Goal: Communication & Community: Answer question/provide support

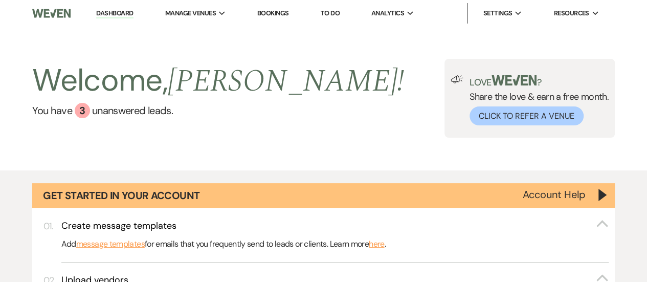
click at [267, 20] on li "Bookings" at bounding box center [273, 13] width 42 height 20
click at [280, 12] on link "Bookings" at bounding box center [273, 13] width 32 height 9
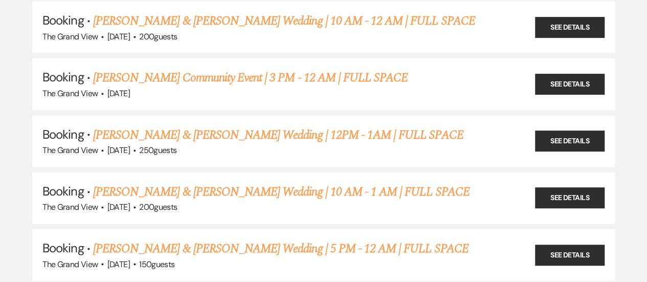
scroll to position [1206, 0]
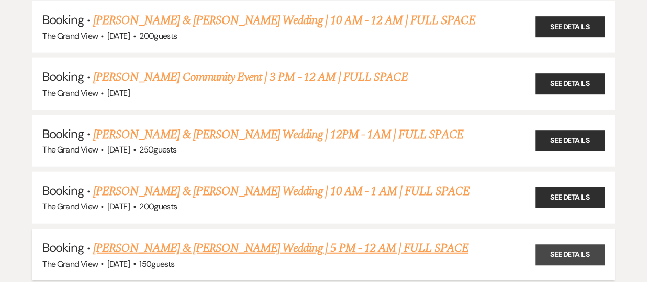
click at [584, 244] on link "See Details" at bounding box center [570, 254] width 70 height 21
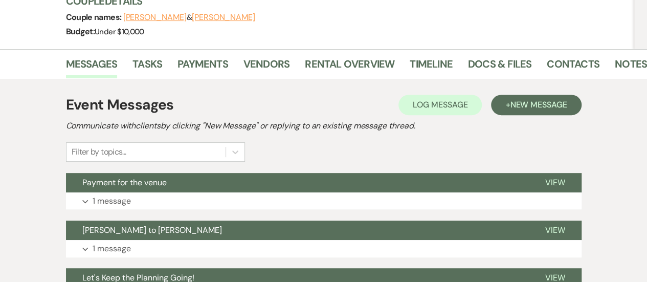
scroll to position [164, 0]
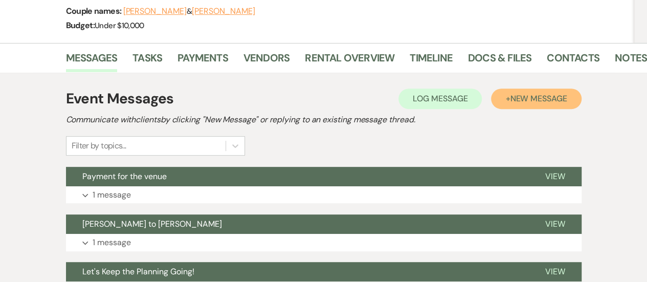
click at [543, 93] on span "New Message" at bounding box center [538, 98] width 57 height 11
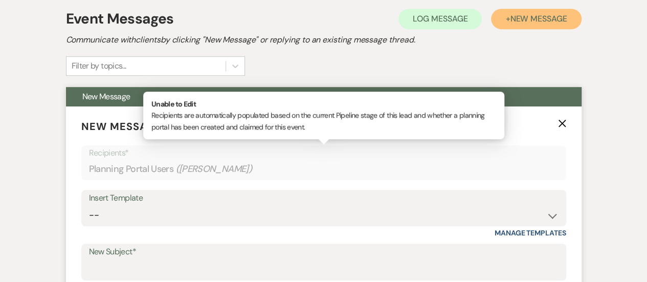
scroll to position [248, 0]
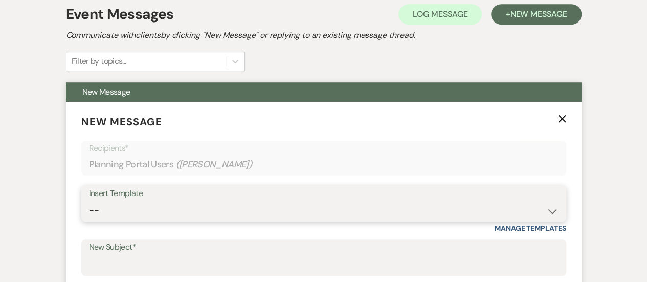
click at [250, 201] on select "-- Weven Planning Portal Introduction (Booked Events) Initial Inquiry Response …" at bounding box center [324, 211] width 470 height 20
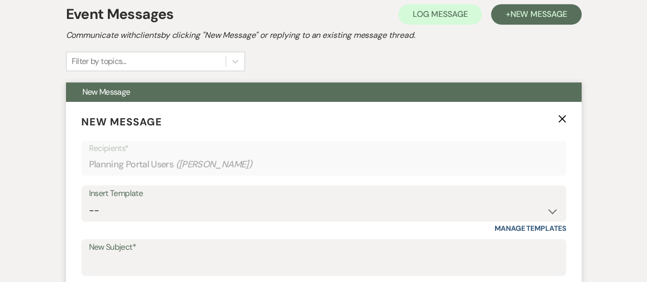
click at [239, 202] on div "Insert Template -- Weven Planning Portal Introduction (Booked Events) Initial I…" at bounding box center [323, 209] width 485 height 48
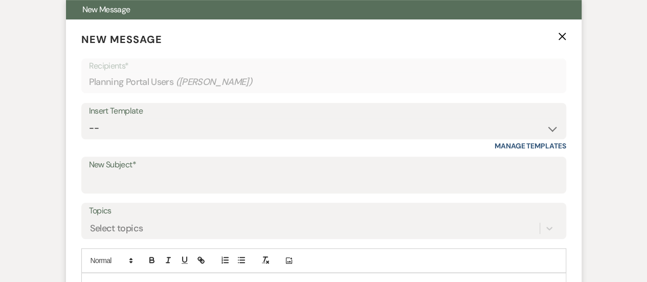
scroll to position [343, 0]
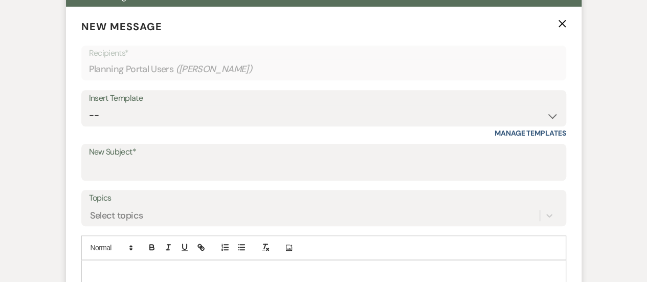
click at [252, 145] on label "New Subject*" at bounding box center [324, 152] width 470 height 15
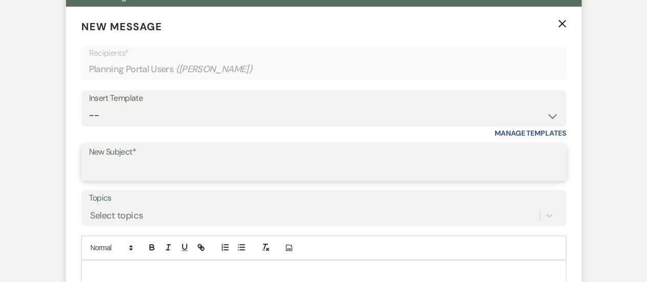
click at [252, 160] on input "New Subject*" at bounding box center [324, 170] width 470 height 20
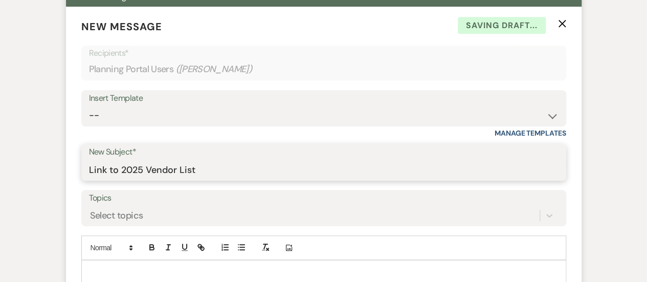
type input "Link to 2025 Vendor List"
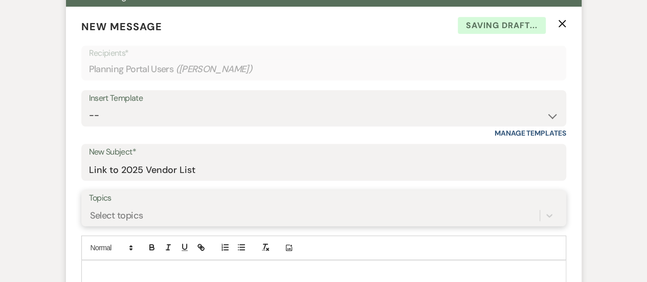
click at [235, 206] on div "Select topics" at bounding box center [324, 215] width 470 height 19
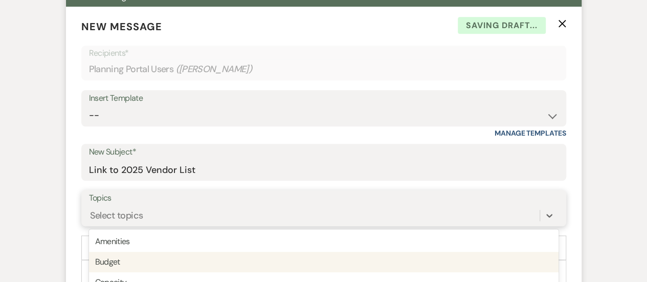
scroll to position [424, 0]
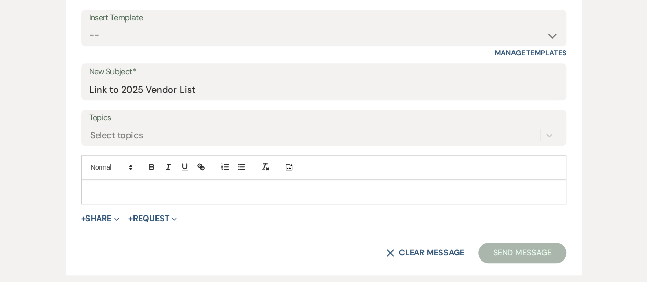
scroll to position [474, 0]
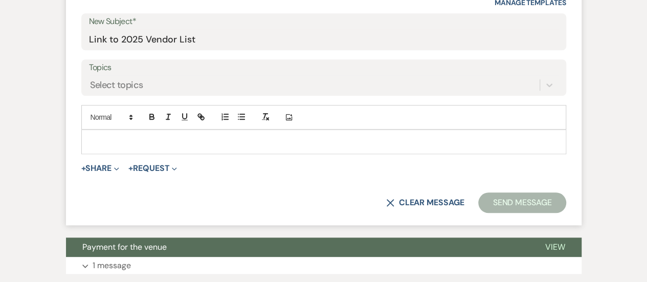
click at [129, 136] on p at bounding box center [324, 141] width 469 height 11
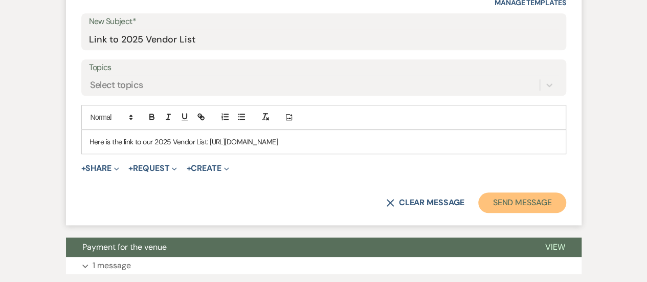
click at [499, 192] on button "Send Message" at bounding box center [523, 202] width 88 height 20
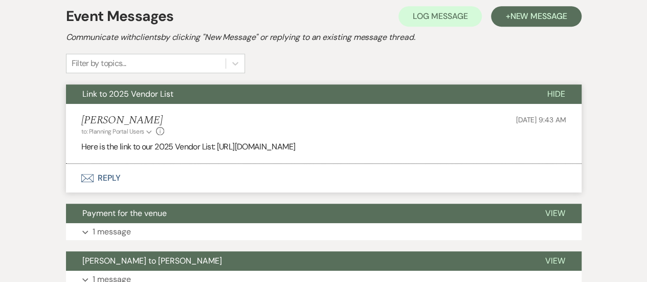
scroll to position [203, 0]
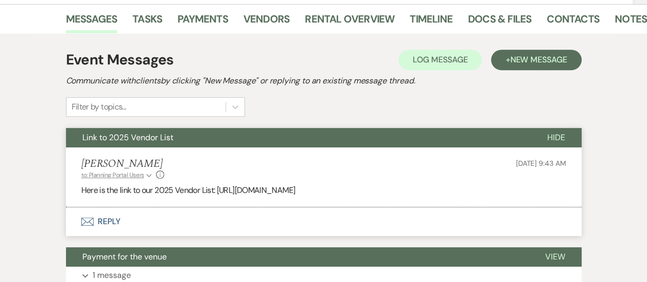
click at [141, 171] on span "to: Planning Portal Users" at bounding box center [112, 175] width 63 height 8
click at [211, 158] on div "[PERSON_NAME] to: Planning Portal Users Collapse [PERSON_NAME] • Couple Info [D…" at bounding box center [323, 169] width 485 height 22
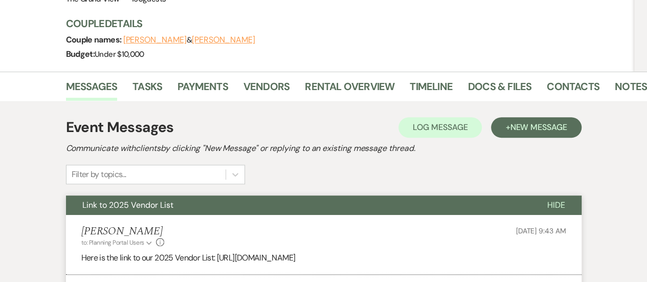
scroll to position [134, 0]
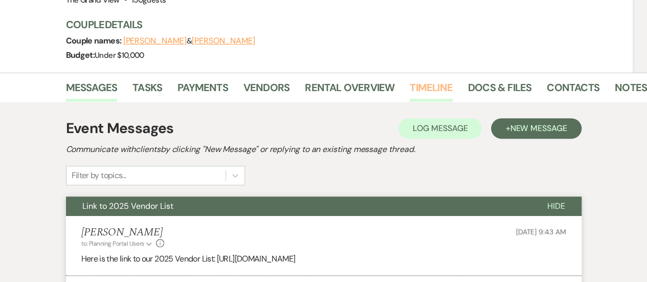
click at [430, 79] on link "Timeline" at bounding box center [431, 90] width 43 height 23
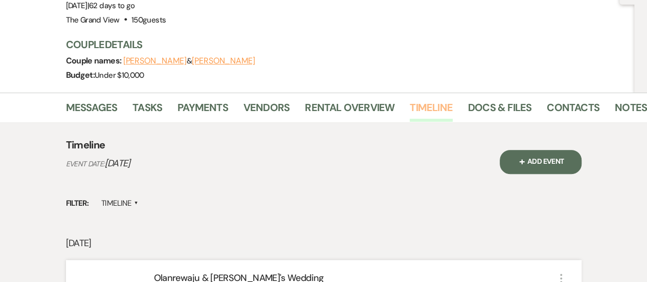
scroll to position [114, 0]
click at [143, 100] on link "Tasks" at bounding box center [148, 111] width 30 height 23
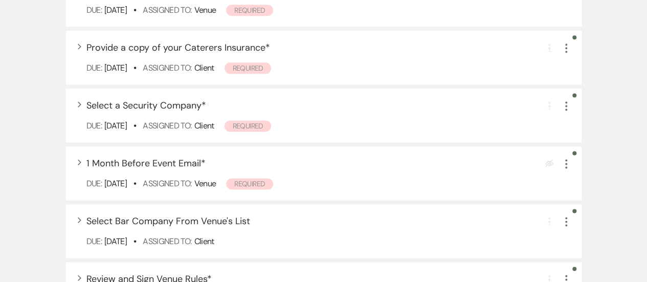
scroll to position [653, 0]
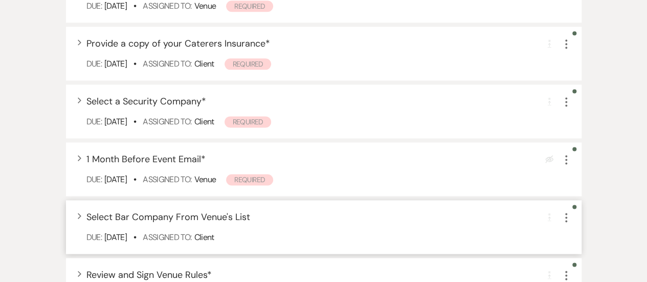
click at [80, 213] on use "button" at bounding box center [80, 216] width 4 height 6
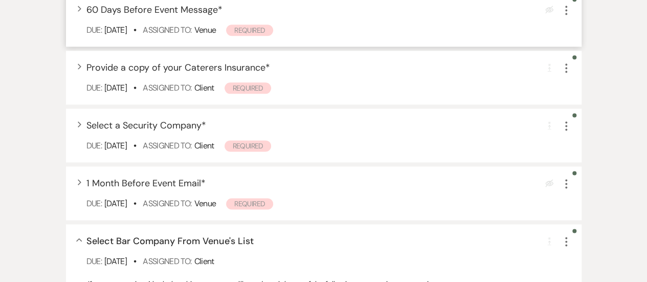
scroll to position [630, 0]
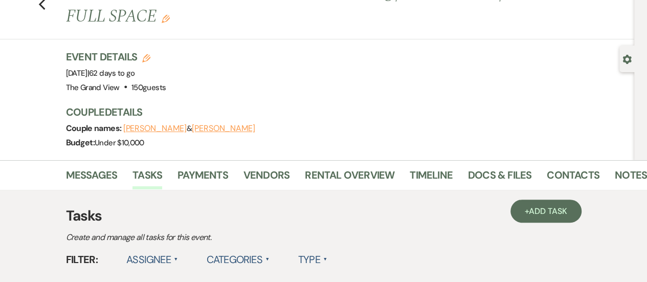
scroll to position [46, 0]
click at [76, 167] on link "Messages" at bounding box center [92, 178] width 52 height 23
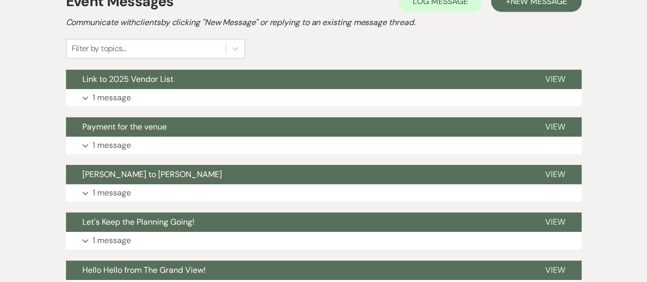
scroll to position [280, 0]
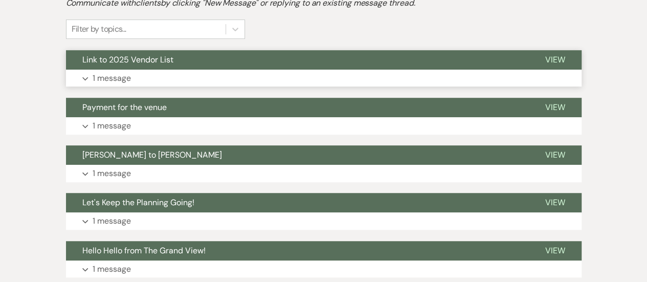
click at [196, 70] on button "Expand 1 message" at bounding box center [324, 78] width 516 height 17
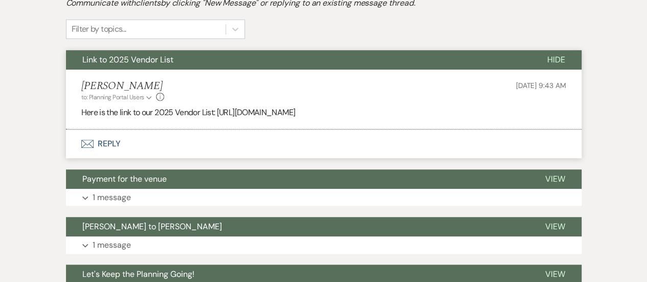
click at [106, 135] on button "Envelope Reply" at bounding box center [324, 143] width 516 height 29
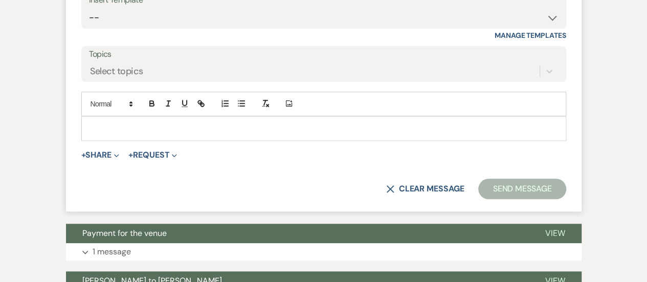
scroll to position [504, 0]
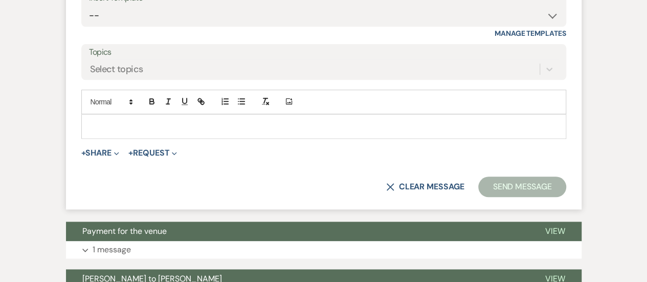
click at [169, 121] on p at bounding box center [324, 126] width 469 height 11
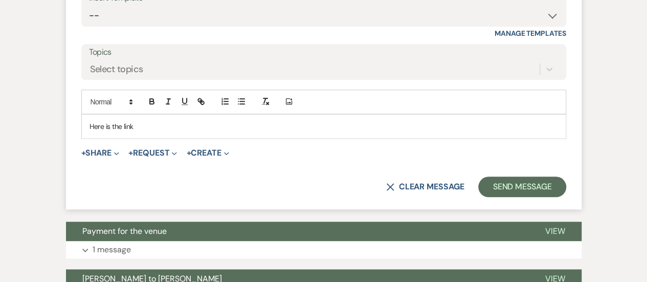
click at [127, 121] on p "Here is the link" at bounding box center [324, 126] width 469 height 11
click at [128, 121] on p "Here is the link" at bounding box center [324, 126] width 469 height 11
click at [195, 95] on button "button" at bounding box center [201, 101] width 14 height 12
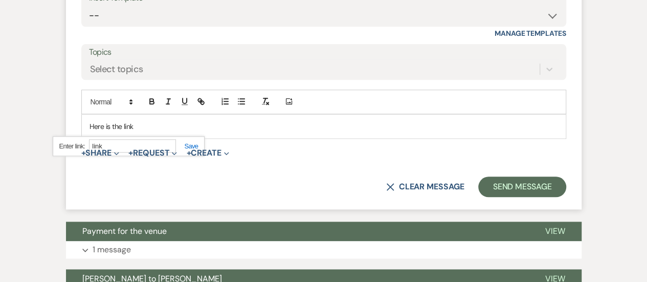
click at [140, 139] on input "link" at bounding box center [132, 145] width 87 height 13
paste input "[URL][DOMAIN_NAME]"
type input "[URL][DOMAIN_NAME]"
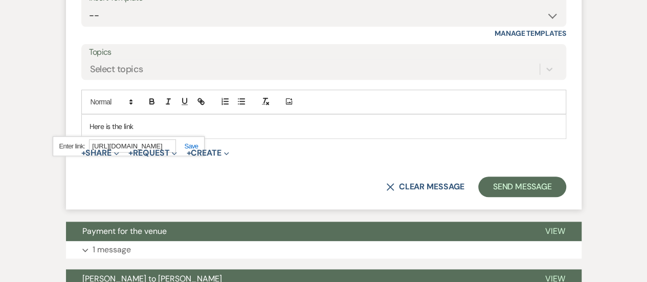
click at [186, 142] on link at bounding box center [187, 146] width 22 height 8
click at [182, 121] on p "Here is the link" at bounding box center [324, 126] width 469 height 11
click at [123, 122] on link "link" at bounding box center [127, 126] width 10 height 9
click at [129, 139] on link "[URL][DOMAIN_NAME]" at bounding box center [100, 145] width 64 height 13
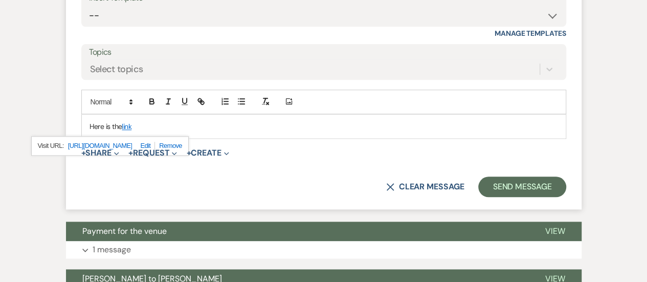
click at [273, 121] on p "Here is the link" at bounding box center [324, 126] width 469 height 11
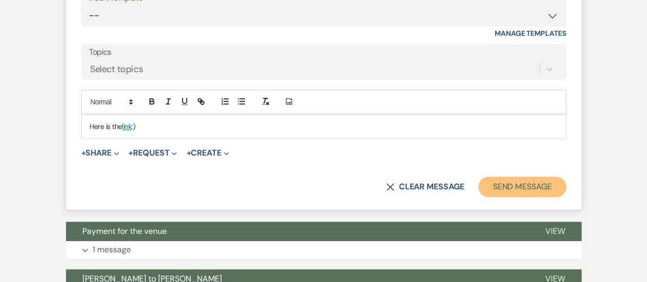
click at [503, 180] on button "Send Message" at bounding box center [523, 187] width 88 height 20
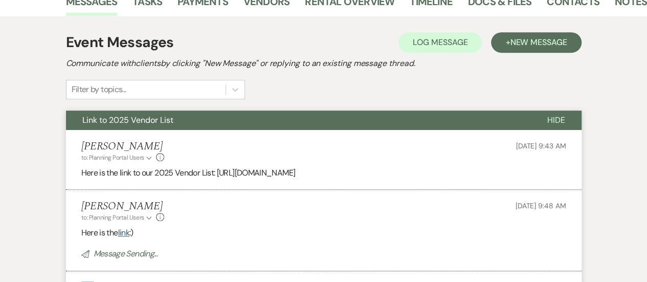
scroll to position [220, 0]
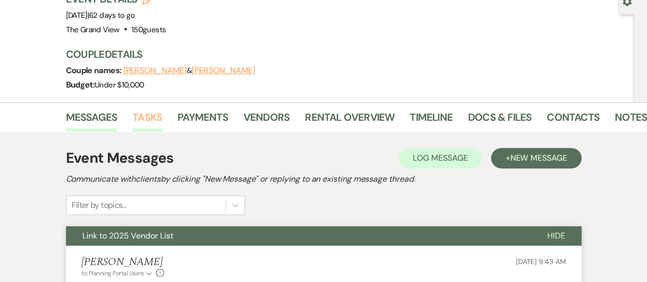
click at [147, 109] on link "Tasks" at bounding box center [148, 120] width 30 height 23
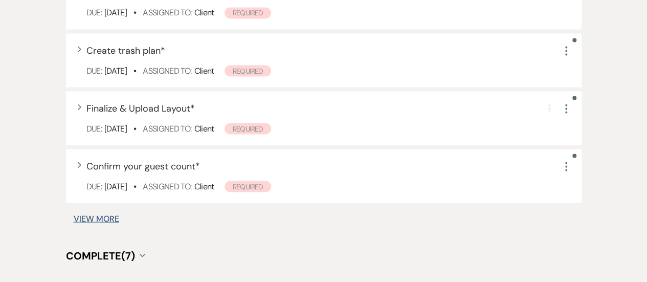
scroll to position [944, 0]
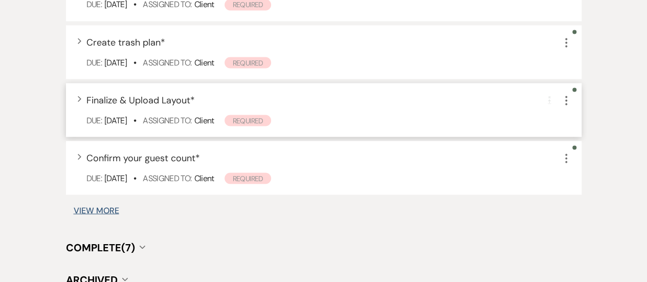
click at [180, 94] on span "Finalize & Upload Layout *" at bounding box center [141, 100] width 109 height 12
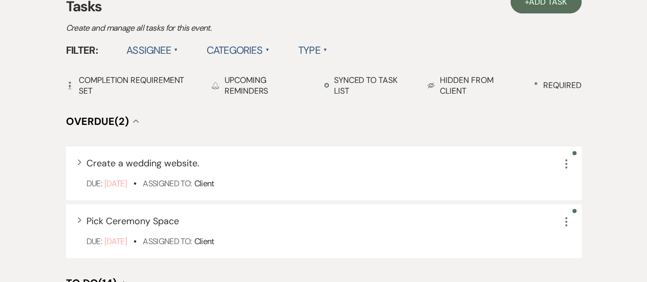
scroll to position [234, 0]
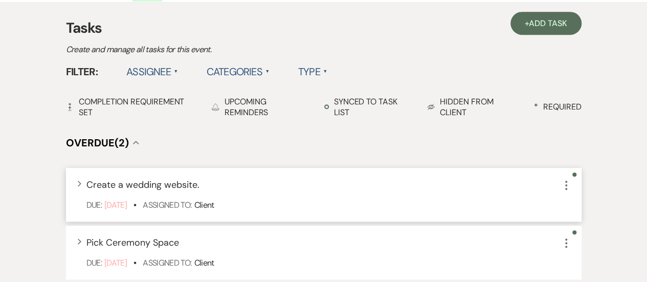
click at [562, 179] on icon "More" at bounding box center [566, 185] width 12 height 12
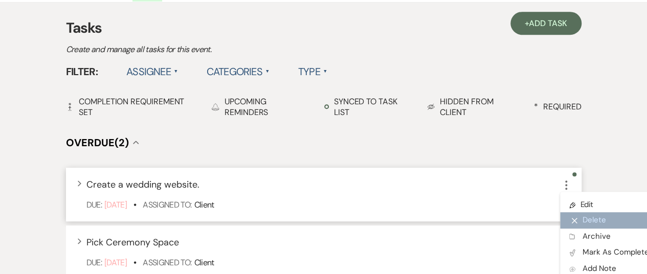
click at [596, 212] on button "X Delete" at bounding box center [609, 220] width 98 height 16
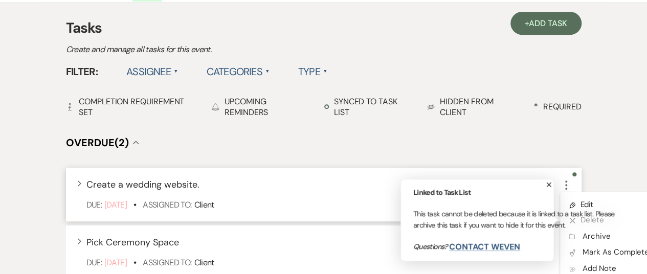
click at [588, 207] on div "Linked to Task List This task cannot be deleted because it is linked to a task …" at bounding box center [516, 220] width 205 height 65
click at [546, 170] on button "X" at bounding box center [549, 184] width 26 height 28
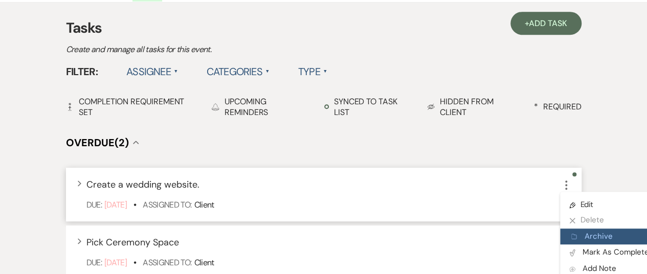
click at [586, 229] on button "Archive Archive" at bounding box center [609, 237] width 98 height 16
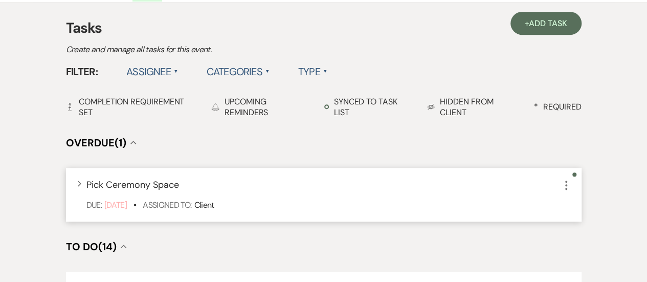
click at [566, 179] on icon "More" at bounding box center [566, 185] width 12 height 12
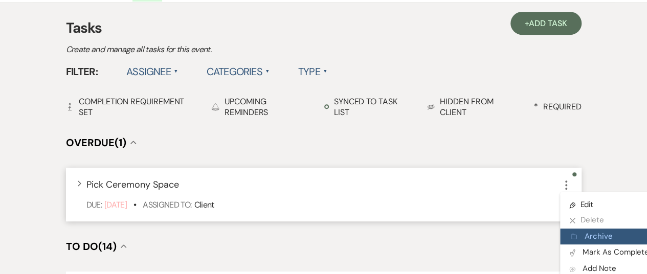
click at [593, 229] on button "Archive Archive" at bounding box center [609, 237] width 98 height 16
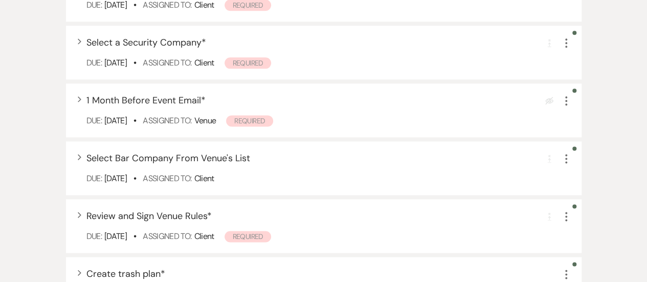
scroll to position [614, 0]
